Goal: Find specific page/section: Find specific page/section

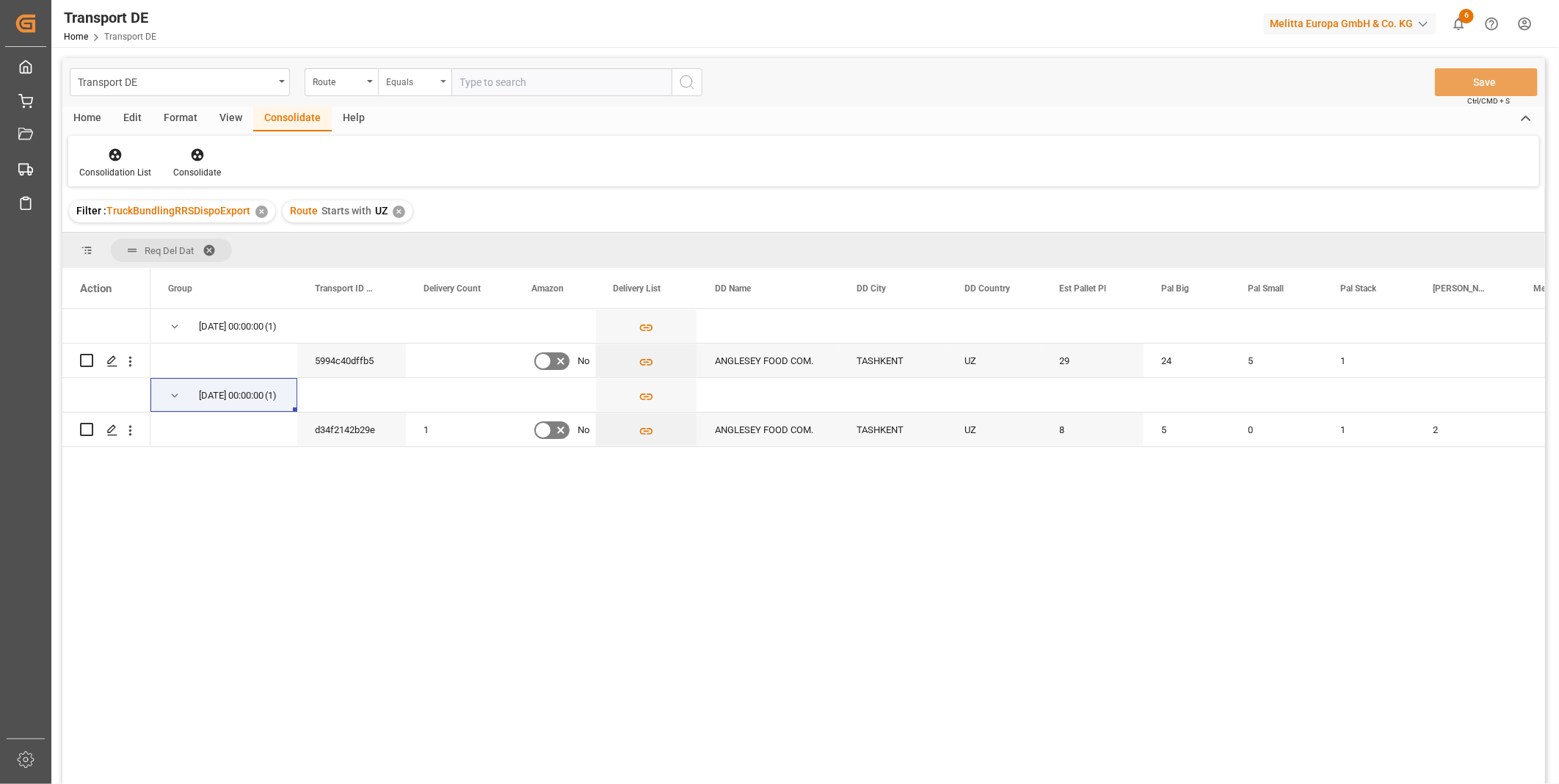
click at [429, 86] on div "Equals" at bounding box center [410, 80] width 50 height 17
click at [341, 81] on div "Route" at bounding box center [337, 80] width 50 height 17
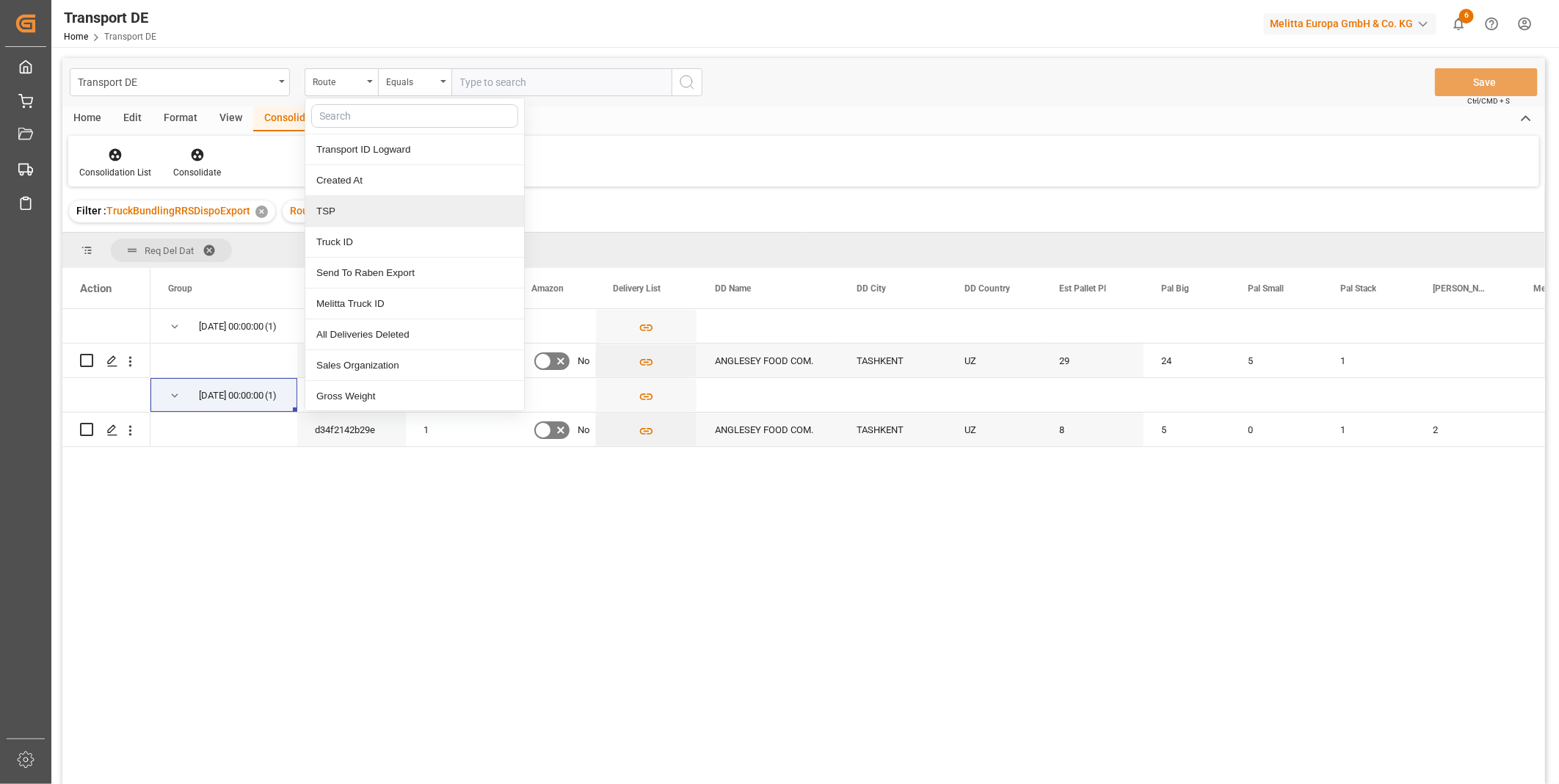
click at [367, 215] on div "TSP" at bounding box center [415, 211] width 219 height 31
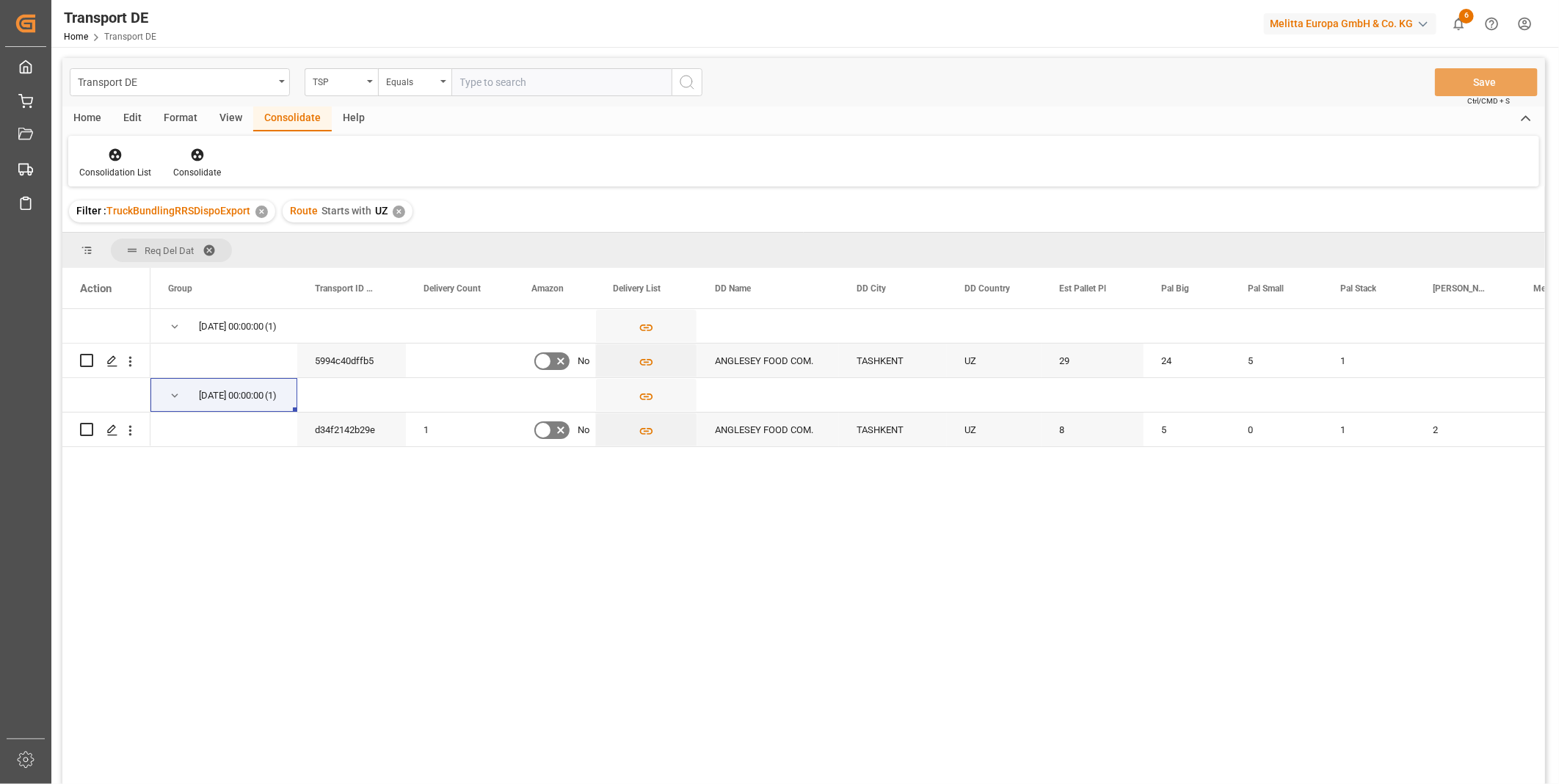
click at [397, 210] on div "✕" at bounding box center [398, 211] width 13 height 13
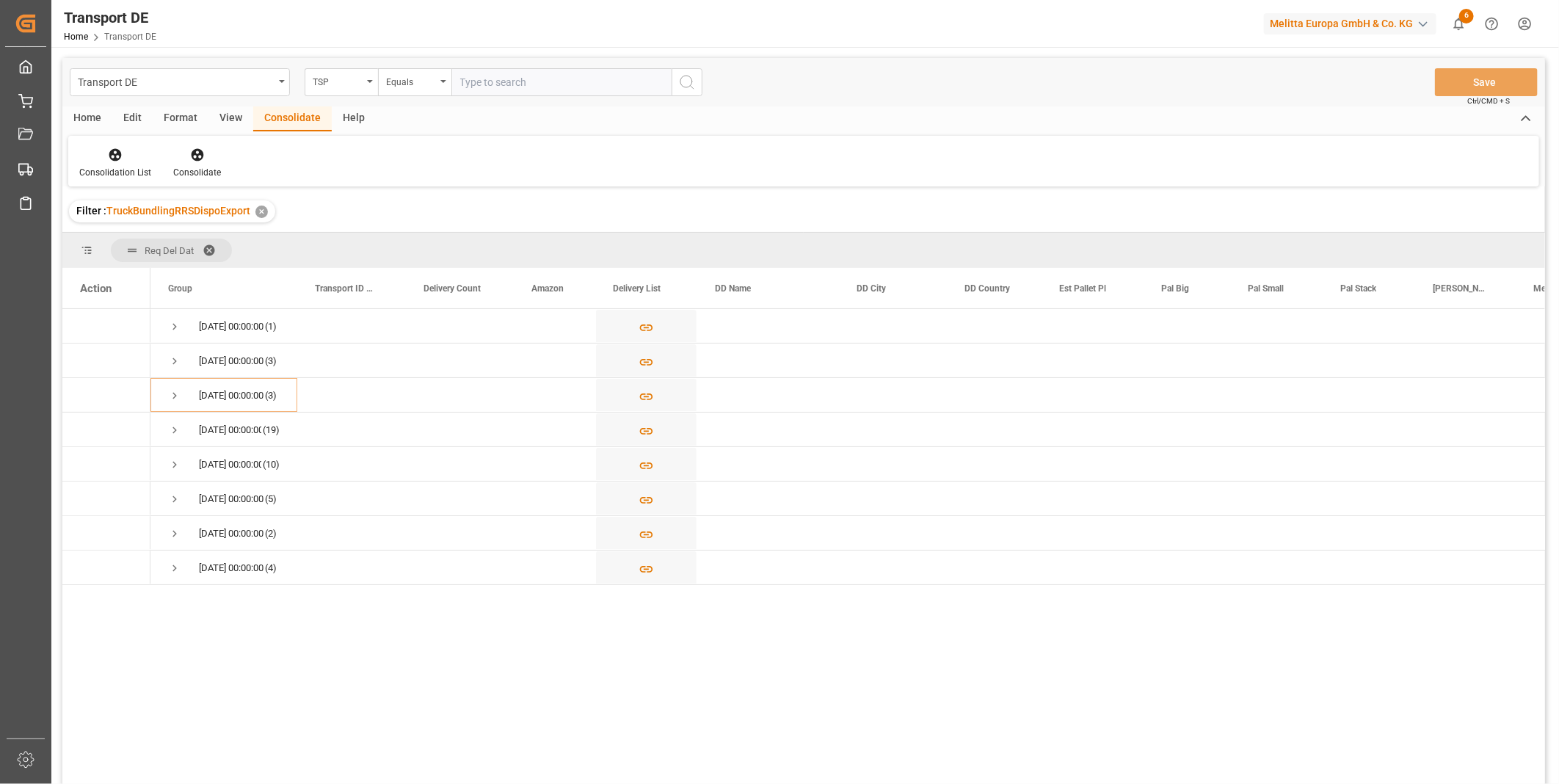
drag, startPoint x: 490, startPoint y: 84, endPoint x: 477, endPoint y: 81, distance: 13.3
click at [490, 84] on input "text" at bounding box center [561, 82] width 221 height 28
type input "D"
type input "DACHSER COF FOODSERVICE"
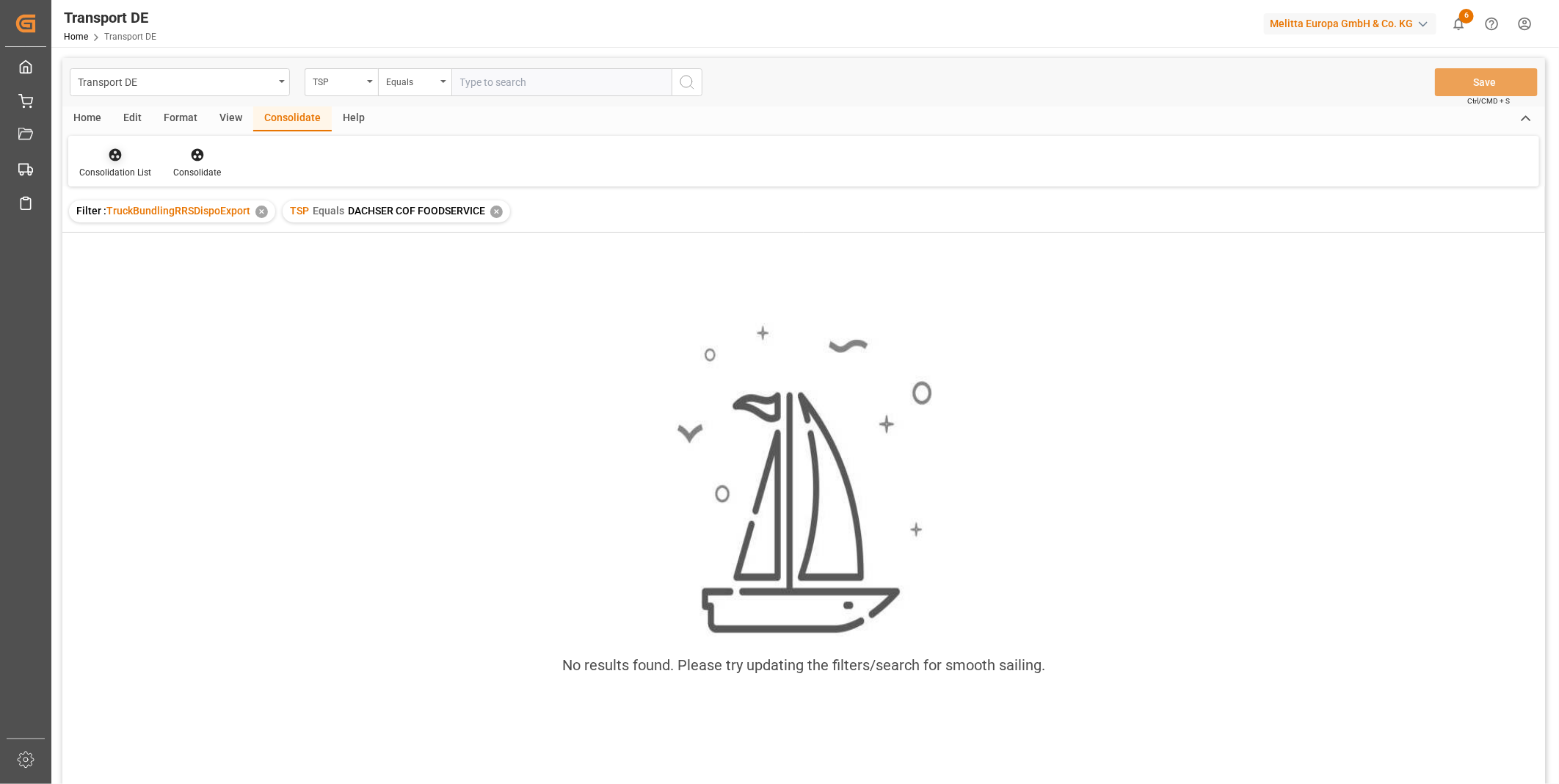
click at [95, 162] on div at bounding box center [115, 154] width 72 height 15
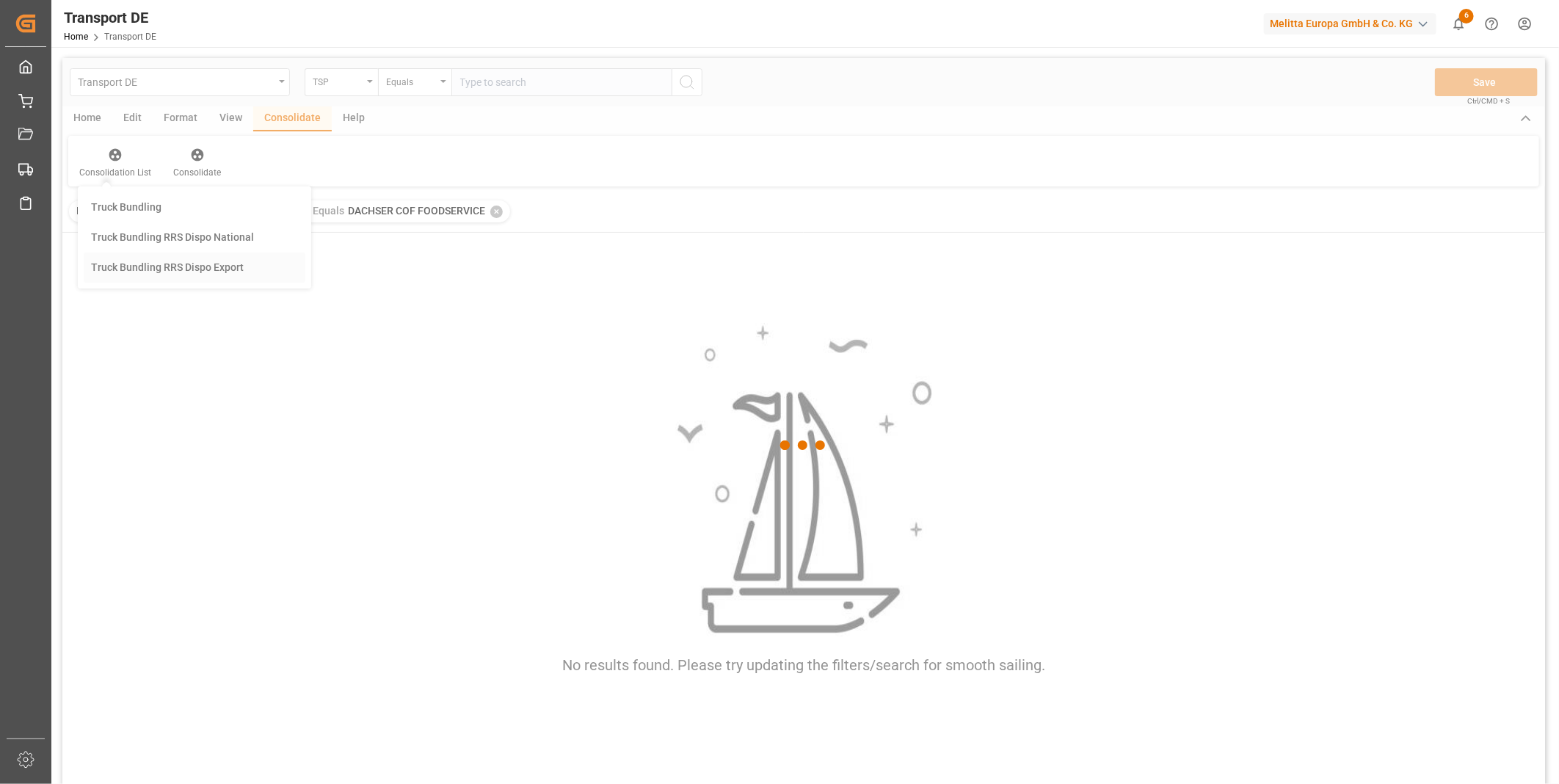
click at [176, 276] on div "Transport DE TSP Equals Save Ctrl/CMD + S Home Edit Format View Consolidate Hel…" at bounding box center [804, 440] width 1483 height 764
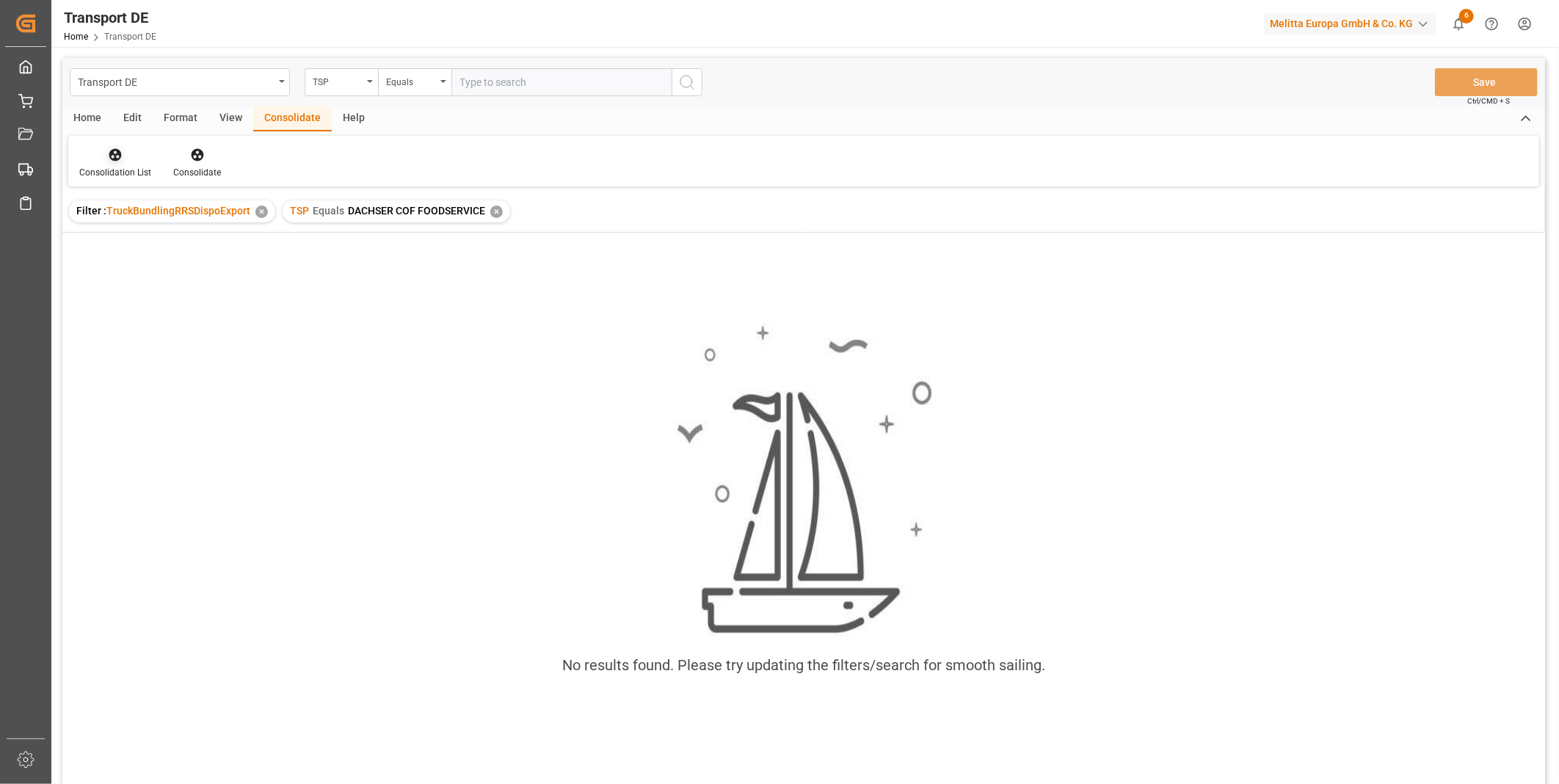
click at [120, 176] on div "Consolidation List" at bounding box center [115, 173] width 72 height 14
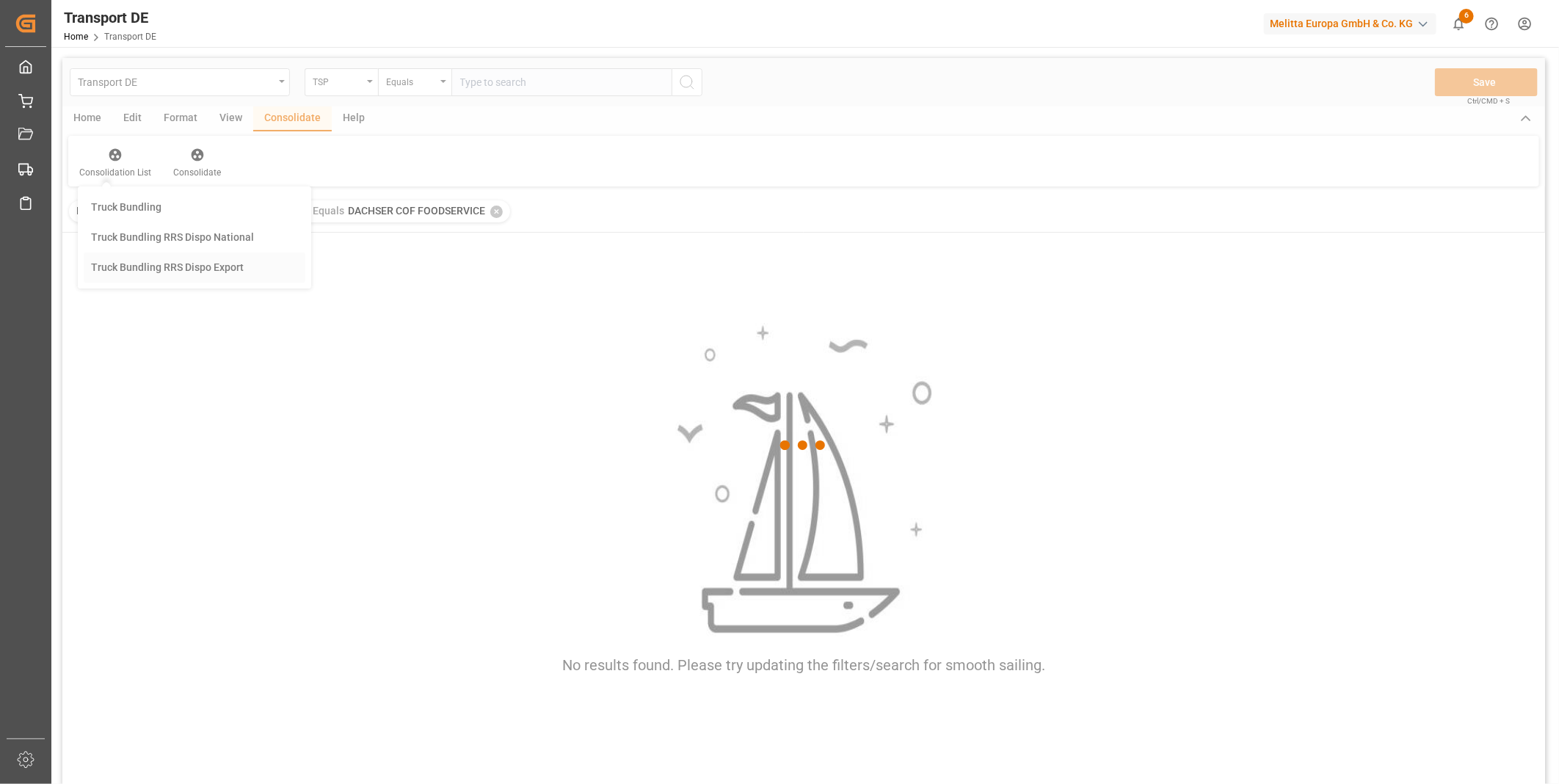
click at [180, 277] on div "Transport DE TSP Equals Save Ctrl/CMD + S Home Edit Format View Consolidate Hel…" at bounding box center [804, 440] width 1483 height 764
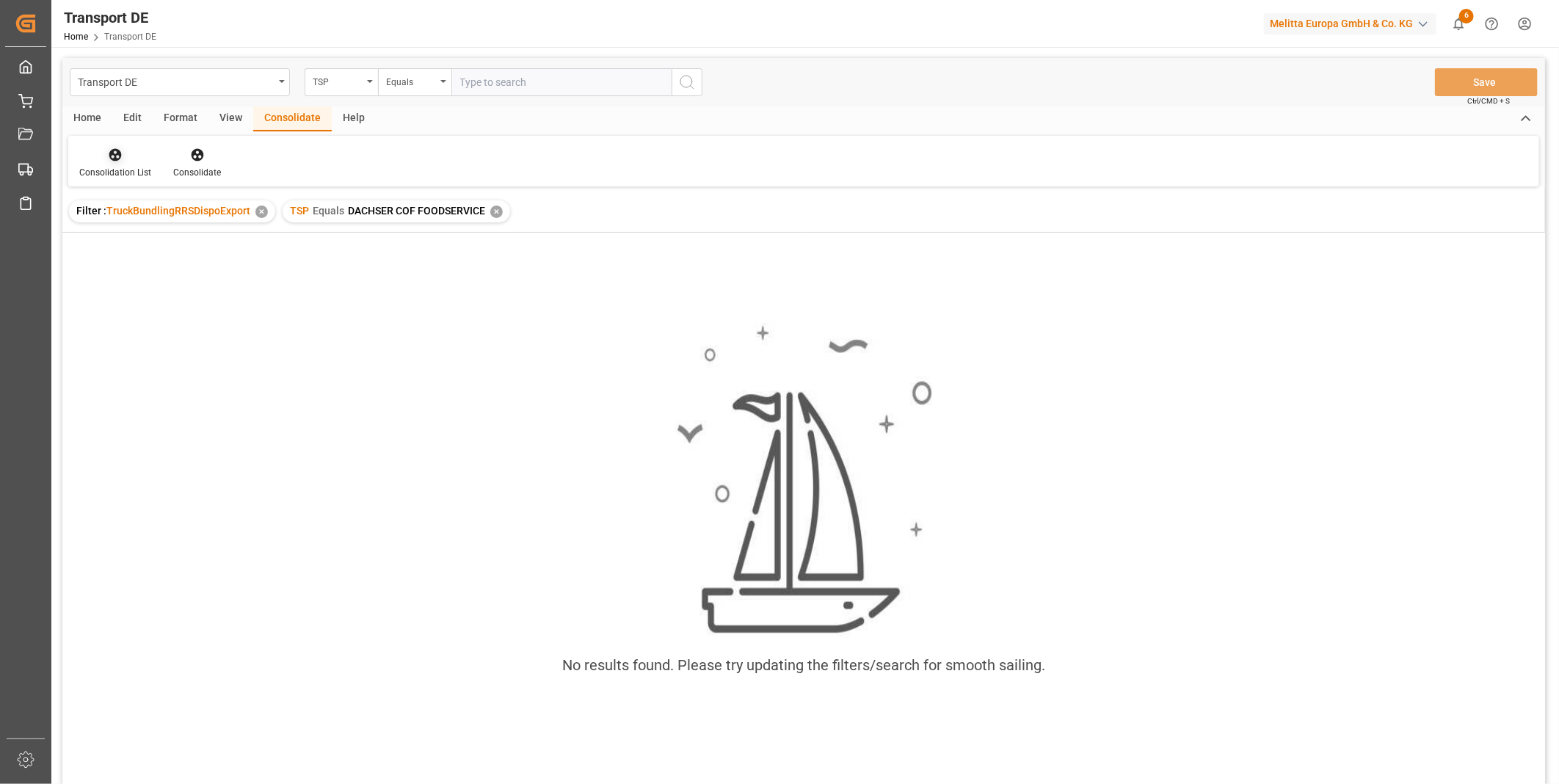
click at [112, 163] on div "Consolidation List" at bounding box center [115, 163] width 94 height 32
click at [171, 266] on div "Transport DE TSP Equals Save Ctrl/CMD + S Home Edit Format View Consolidate Hel…" at bounding box center [804, 440] width 1483 height 764
click at [125, 150] on div at bounding box center [115, 154] width 72 height 15
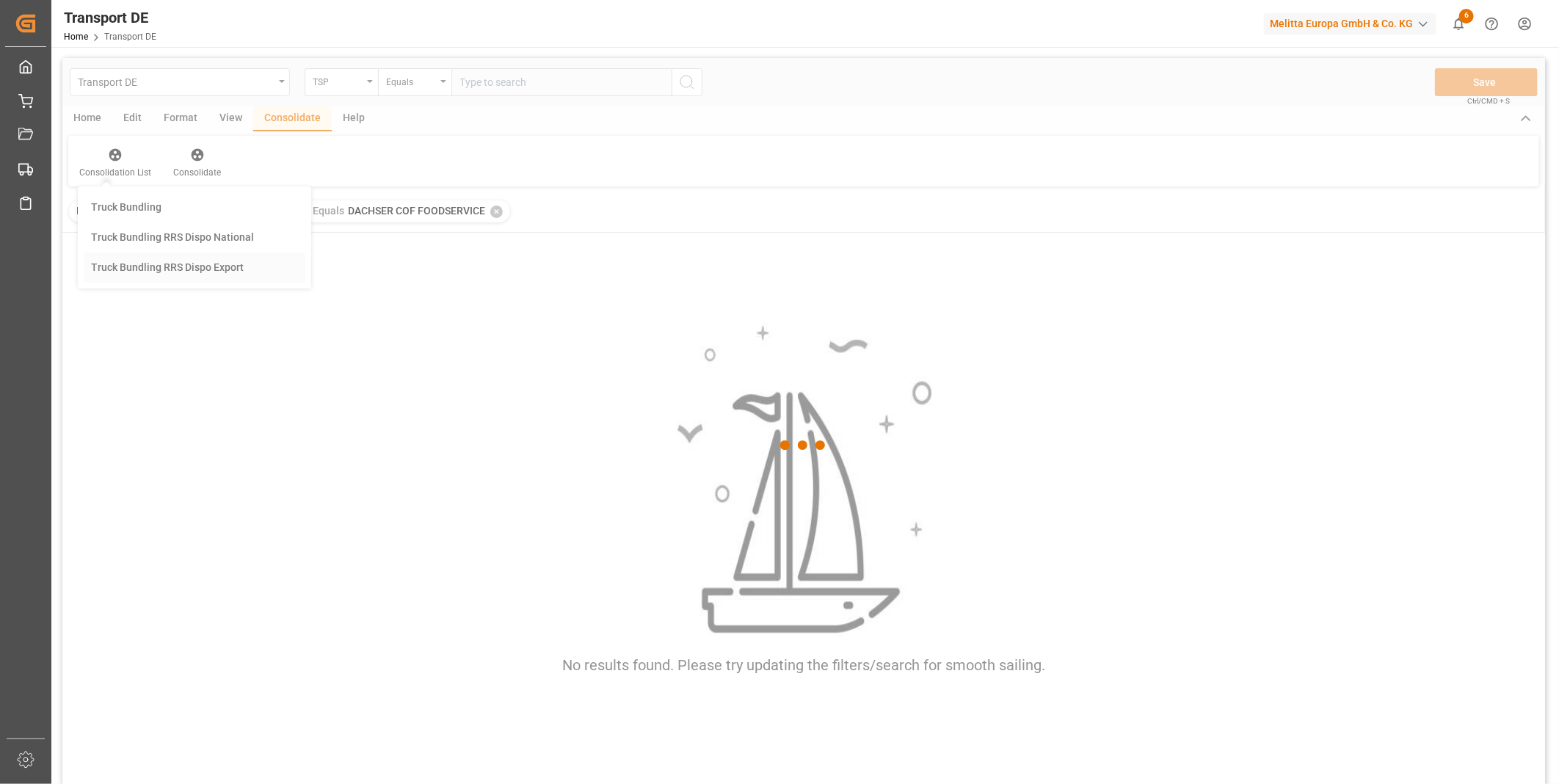
click at [163, 270] on div "Transport DE TSP Equals Save Ctrl/CMD + S Home Edit Format View Consolidate Hel…" at bounding box center [804, 440] width 1483 height 764
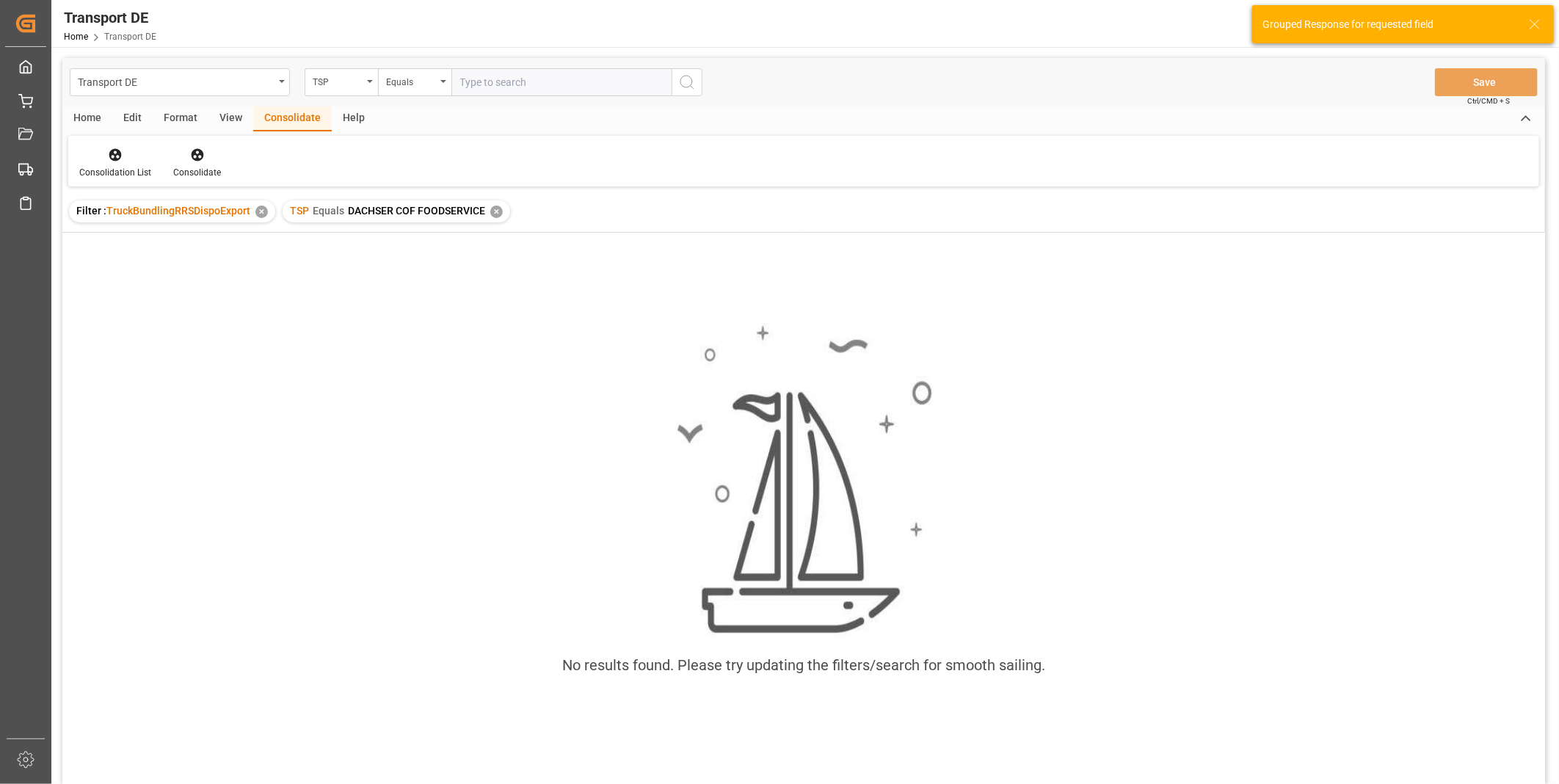
click at [496, 218] on div "TSP Equals DACHSER COF FOODSERVICE ✕" at bounding box center [396, 211] width 227 height 22
click at [490, 215] on div "✕" at bounding box center [496, 211] width 13 height 13
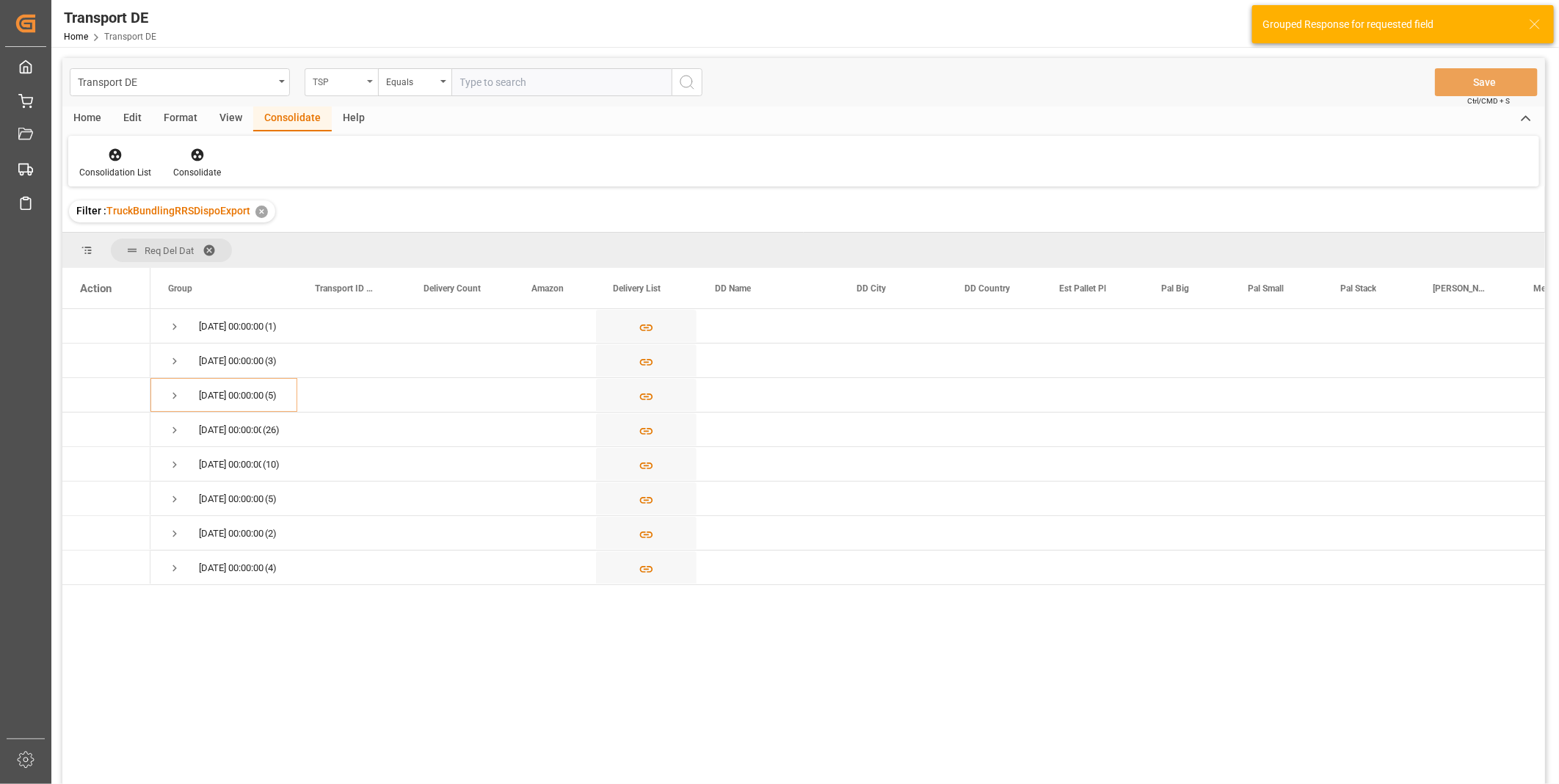
click at [347, 76] on div "TSP" at bounding box center [337, 80] width 50 height 17
type input "Route"
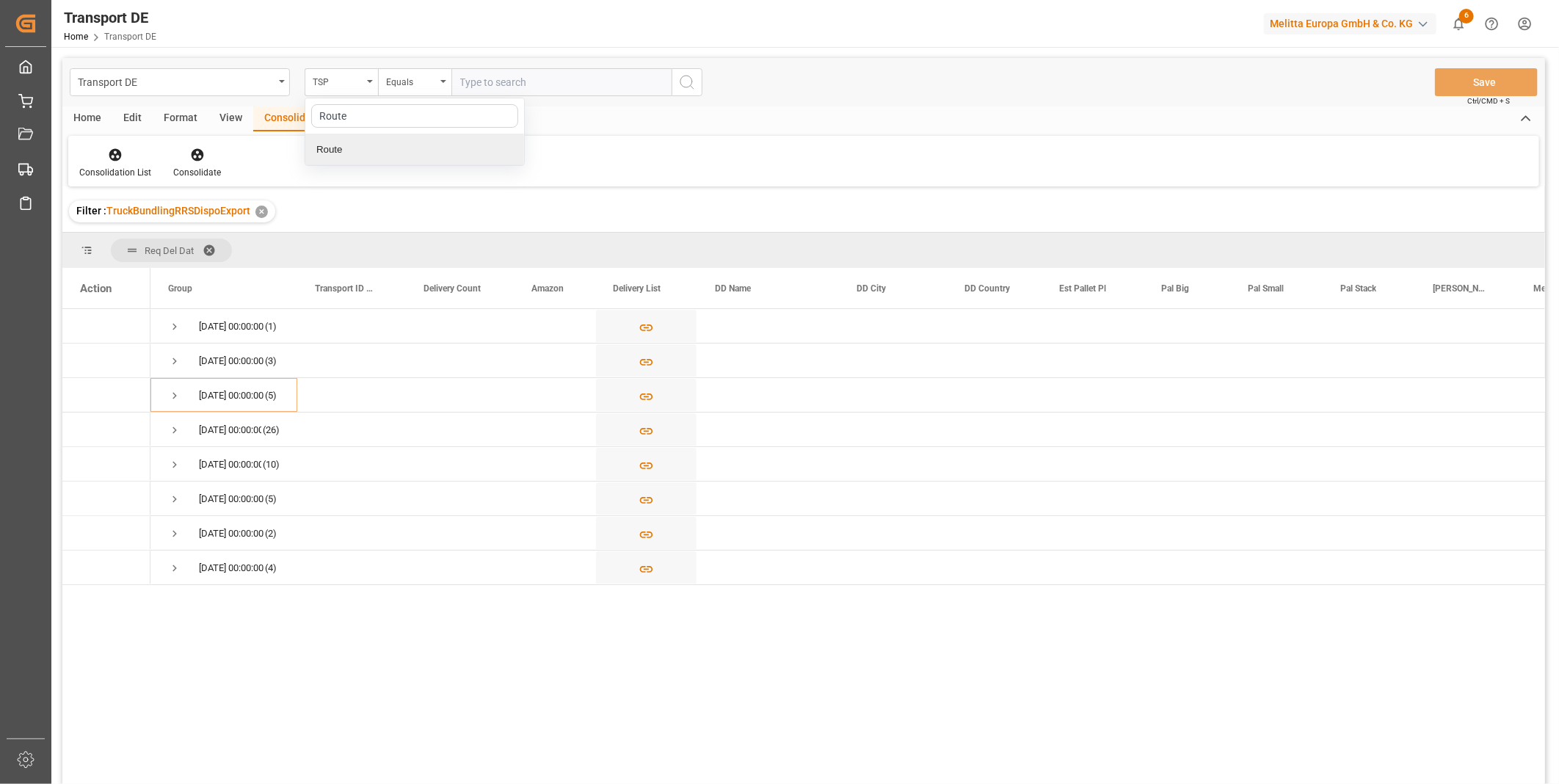
click at [322, 155] on div "Route" at bounding box center [415, 150] width 219 height 31
click at [405, 83] on div "Equals" at bounding box center [410, 80] width 50 height 17
click at [422, 249] on div "Starts with" at bounding box center [488, 242] width 219 height 31
type input "UZ"
click at [689, 90] on icon "search button" at bounding box center [687, 82] width 18 height 18
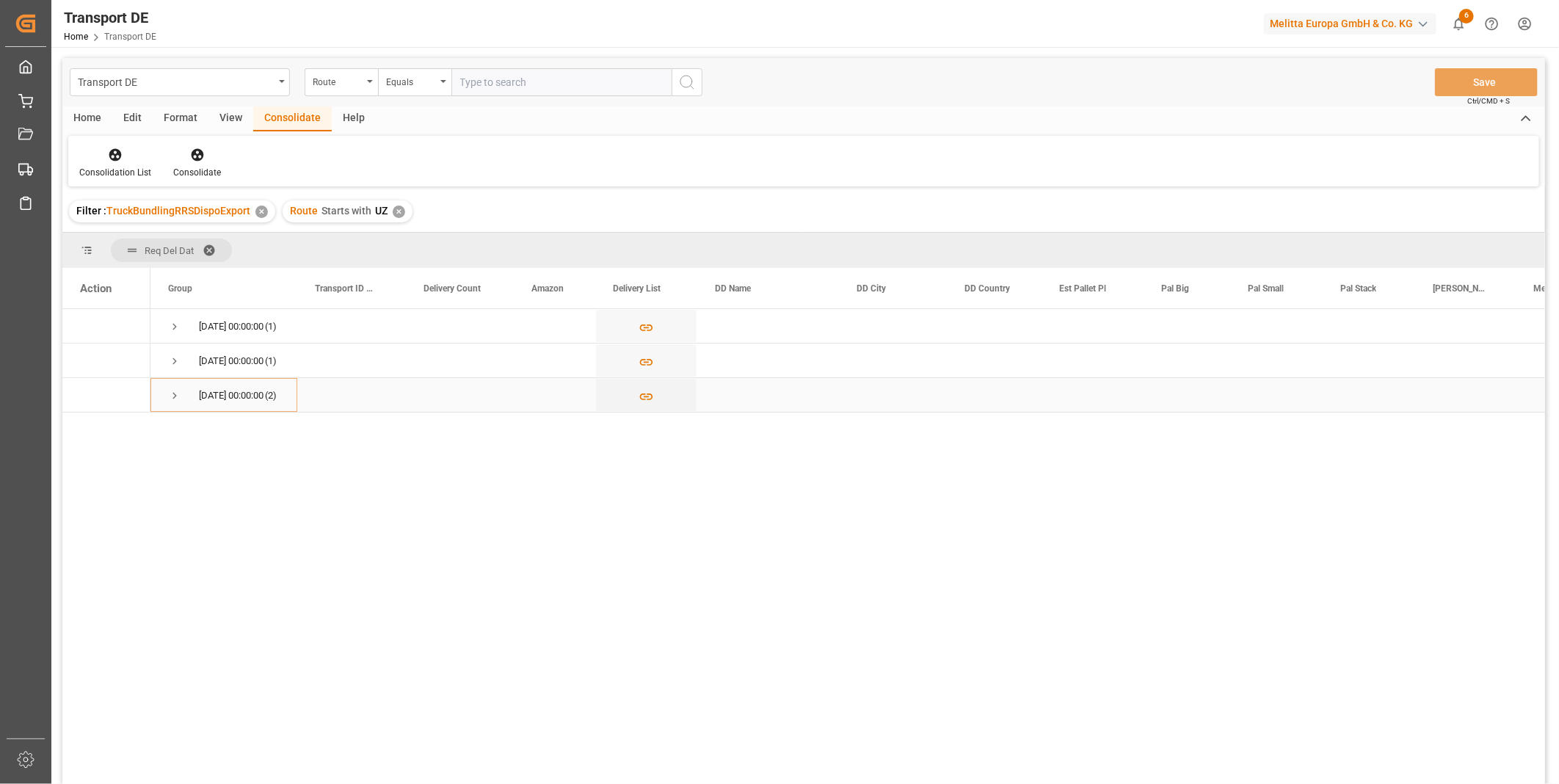
click at [172, 399] on span "Press SPACE to select this row." at bounding box center [175, 396] width 14 height 14
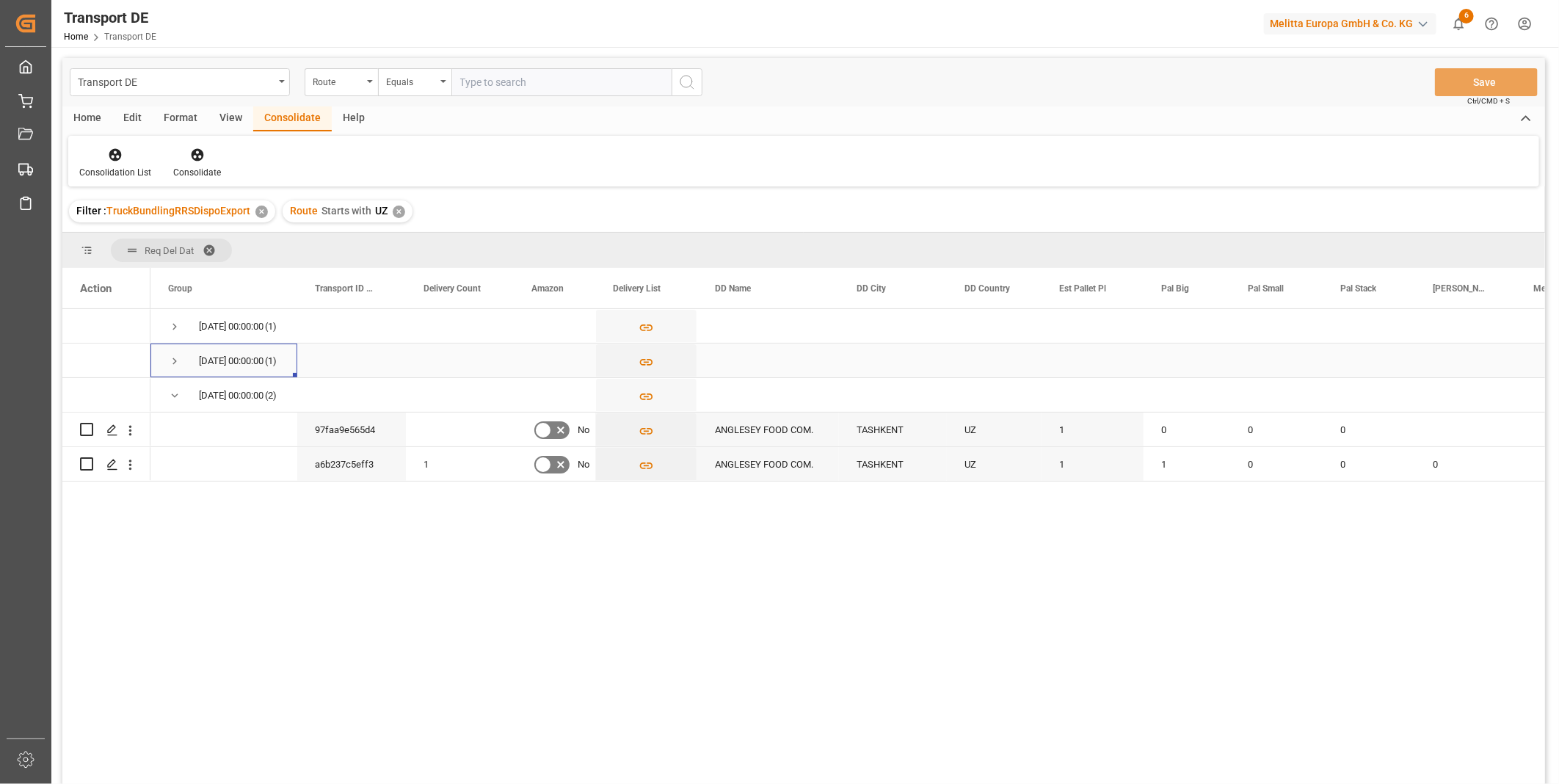
click at [174, 367] on span "Press SPACE to select this row." at bounding box center [175, 361] width 14 height 14
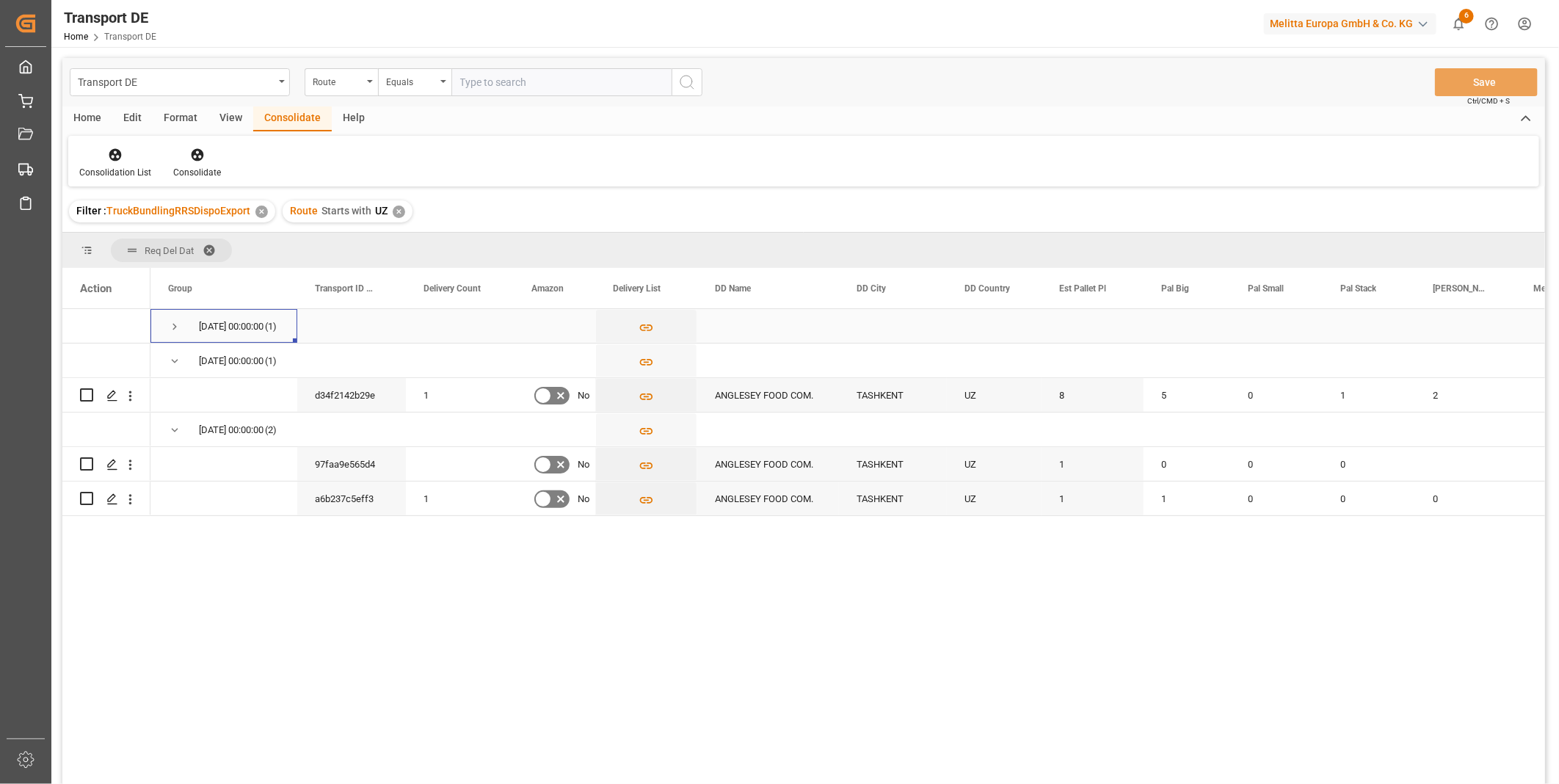
click at [172, 336] on span "Press SPACE to select this row." at bounding box center [175, 327] width 14 height 34
